Goal: Find contact information: Find contact information

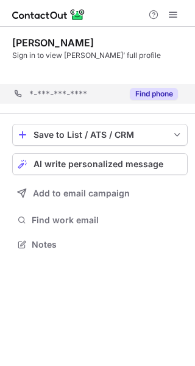
scroll to position [217, 195]
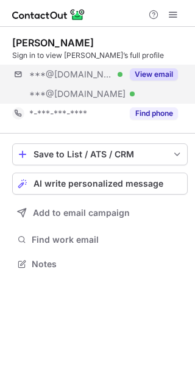
scroll to position [256, 195]
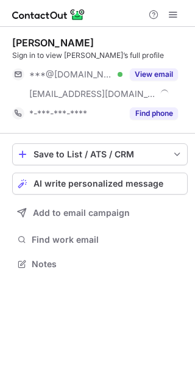
scroll to position [256, 195]
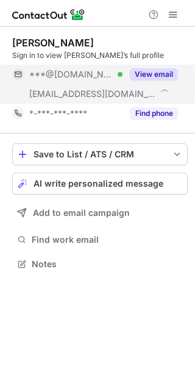
click at [154, 74] on button "View email" at bounding box center [154, 74] width 48 height 12
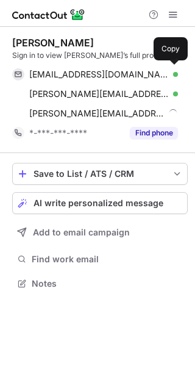
scroll to position [275, 195]
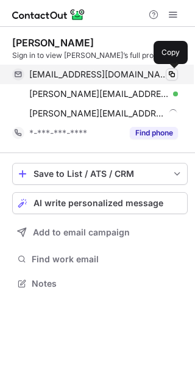
click at [168, 73] on span at bounding box center [172, 75] width 10 height 10
